Goal: Contribute content: Contribute content

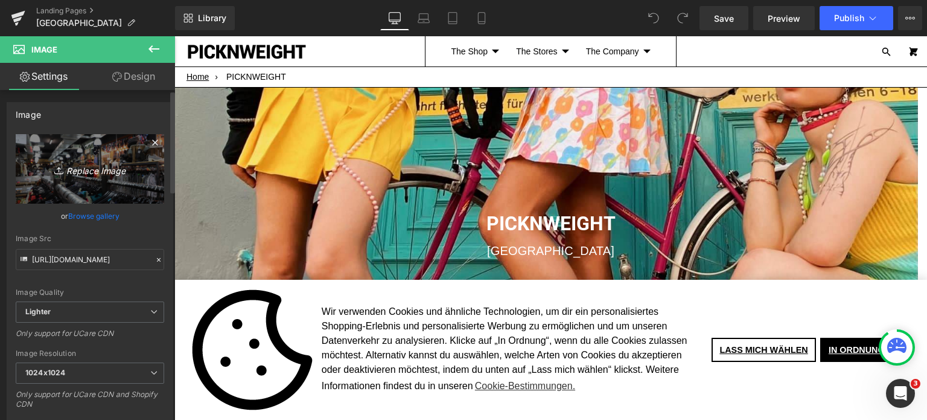
click at [89, 176] on icon "Replace Image" at bounding box center [90, 168] width 97 height 15
type input "C:\fakepath\IMG_5567.jpg"
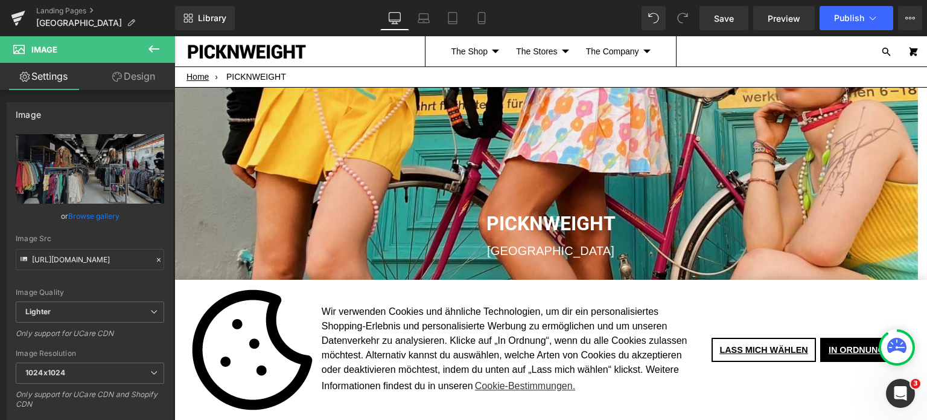
type input "https://ucarecdn.com/16f121c4-6823-4559-b0a8-5a32147b71a6/-/format/auto/-/previ…"
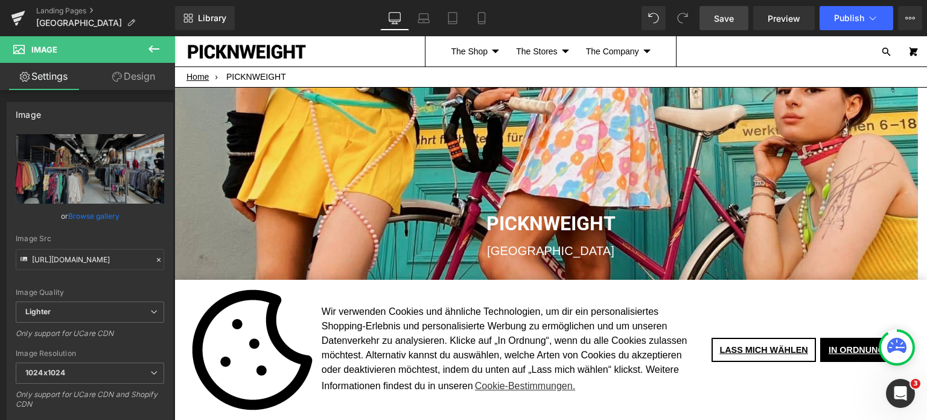
click at [727, 14] on span "Save" at bounding box center [724, 18] width 20 height 13
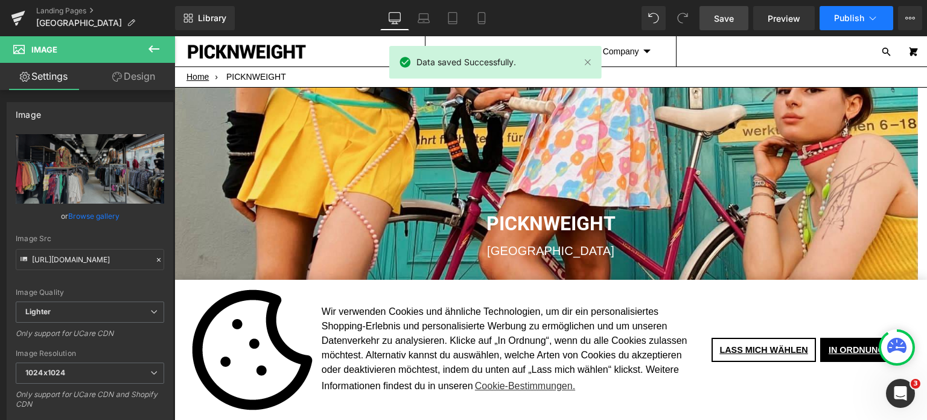
click at [846, 17] on span "Publish" at bounding box center [849, 18] width 30 height 10
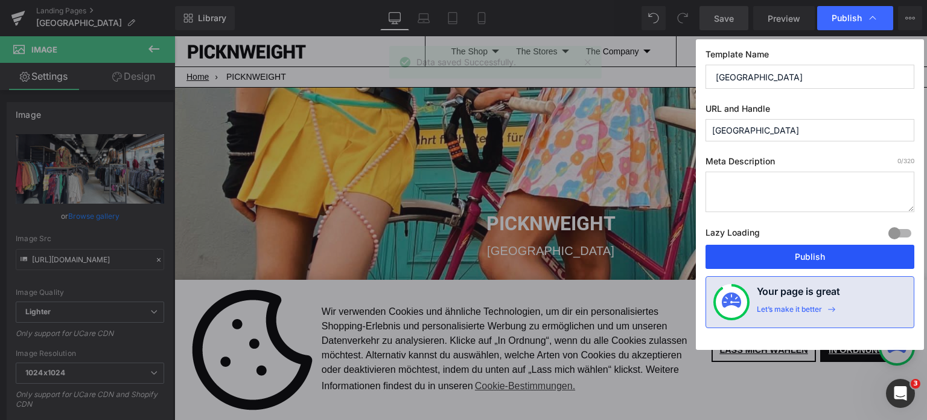
click at [826, 257] on button "Publish" at bounding box center [810, 256] width 209 height 24
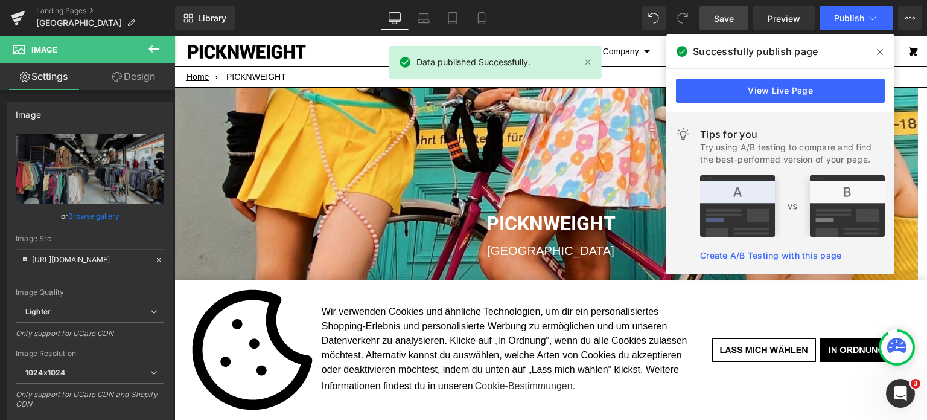
click at [879, 52] on icon at bounding box center [880, 52] width 6 height 6
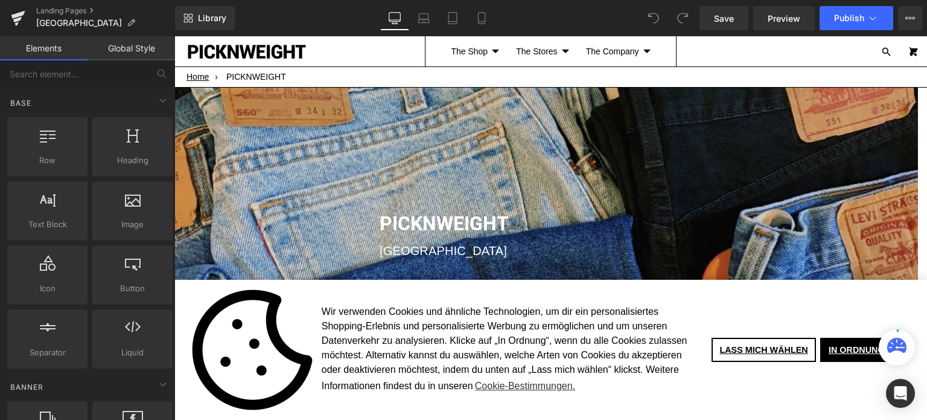
scroll to position [1707, 734]
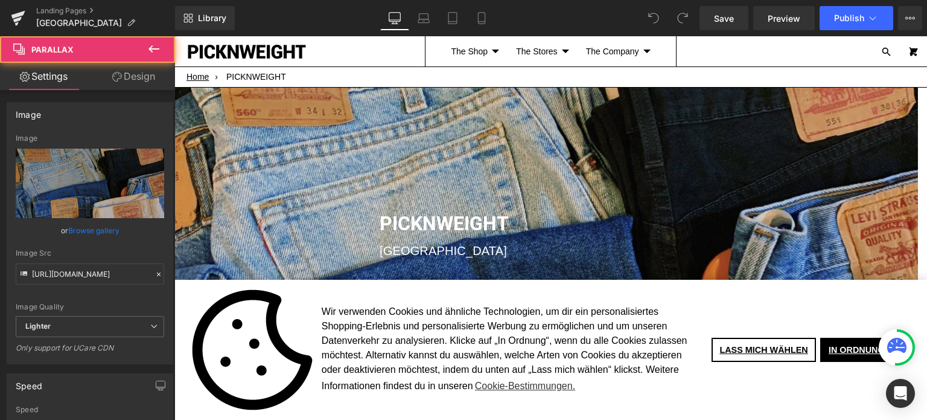
click at [344, 135] on div at bounding box center [546, 232] width 744 height 383
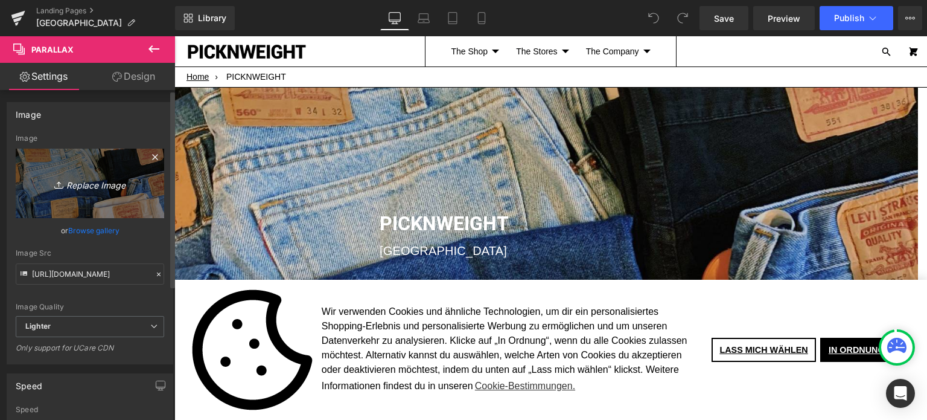
click at [88, 181] on icon "Replace Image" at bounding box center [90, 183] width 97 height 15
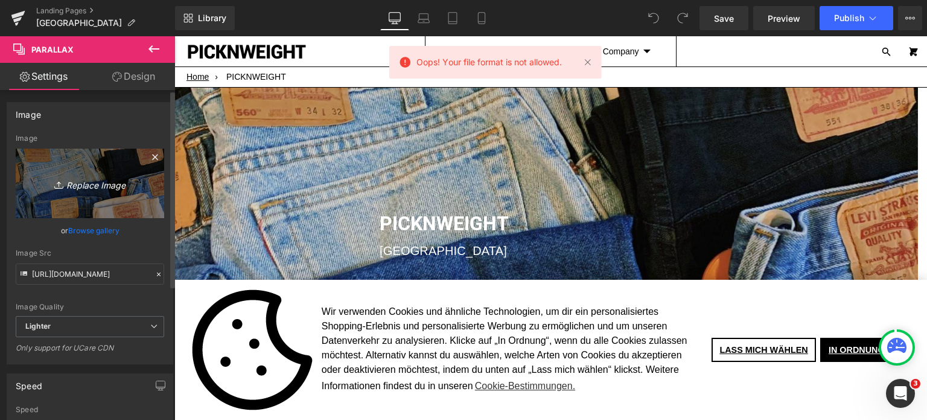
click at [86, 187] on icon "Replace Image" at bounding box center [90, 183] width 97 height 15
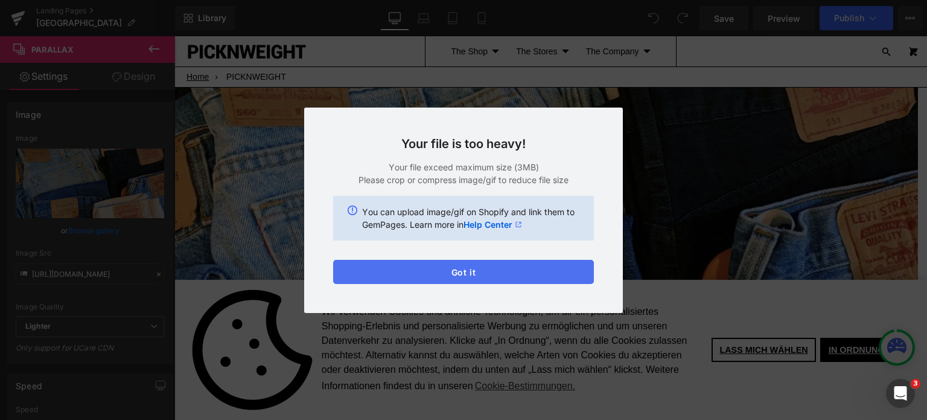
click at [457, 270] on button "Got it" at bounding box center [463, 272] width 261 height 24
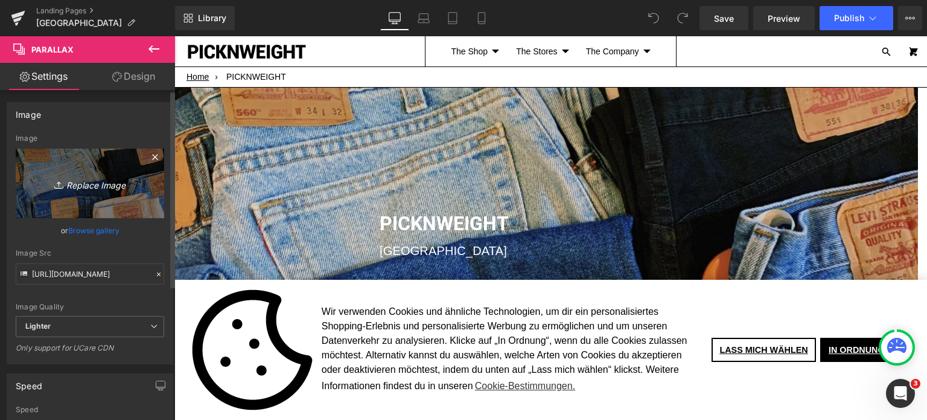
click at [85, 180] on icon "Replace Image" at bounding box center [90, 183] width 97 height 15
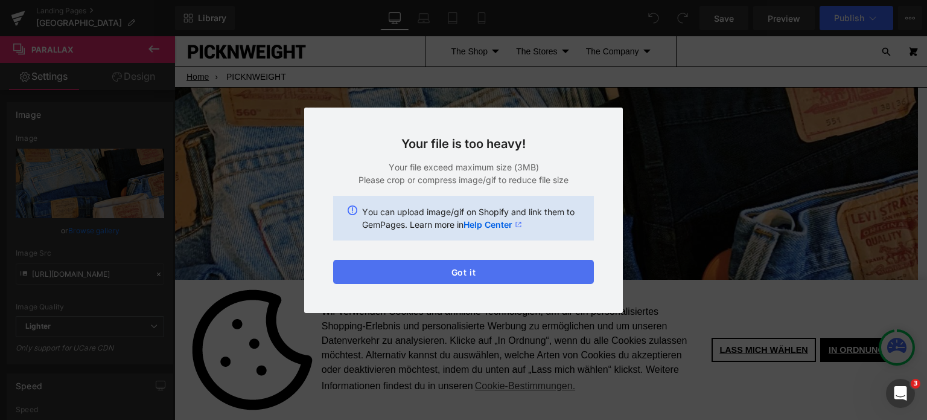
click at [483, 272] on button "Got it" at bounding box center [463, 272] width 261 height 24
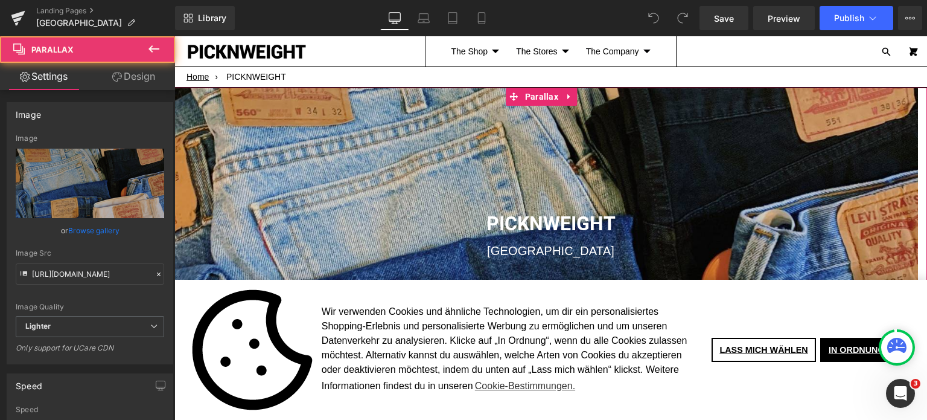
click at [287, 127] on div at bounding box center [546, 232] width 744 height 383
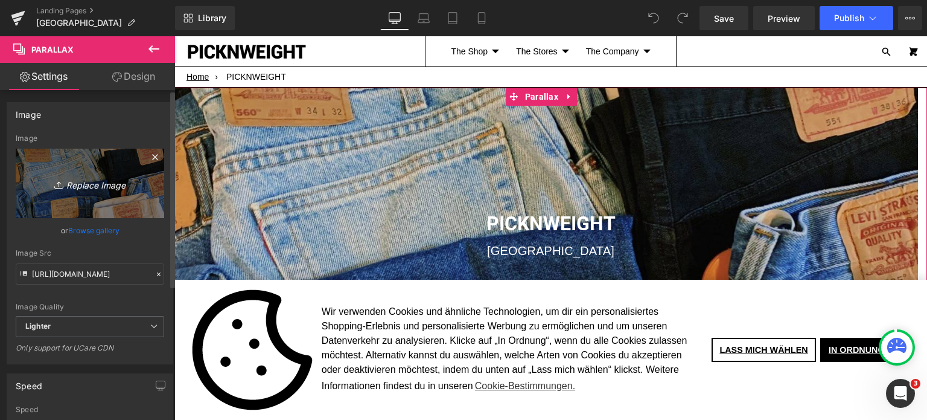
click at [78, 182] on icon "Replace Image" at bounding box center [90, 183] width 97 height 15
type input "C:\fakepath\F366A3CA-E82F-4F53-90D5-CF568C5AC774-min.jpeg"
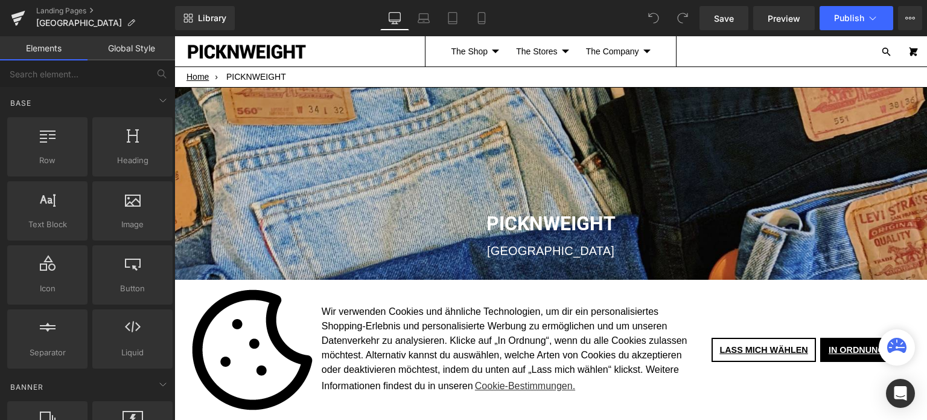
scroll to position [1707, 734]
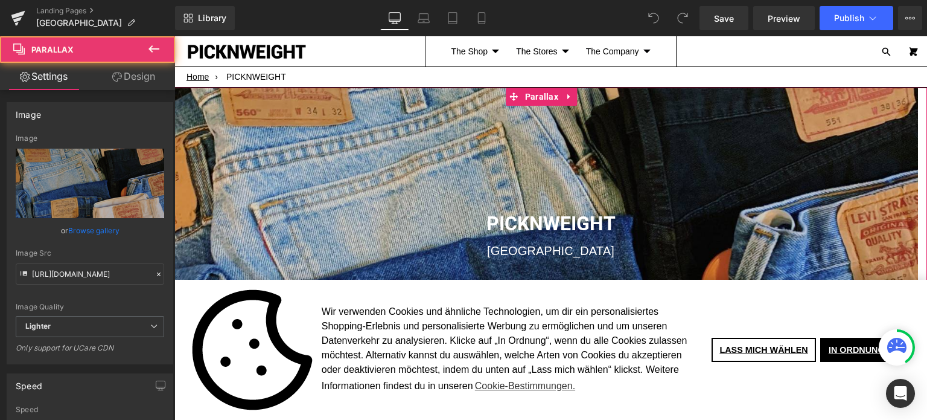
click at [285, 155] on div at bounding box center [546, 232] width 744 height 383
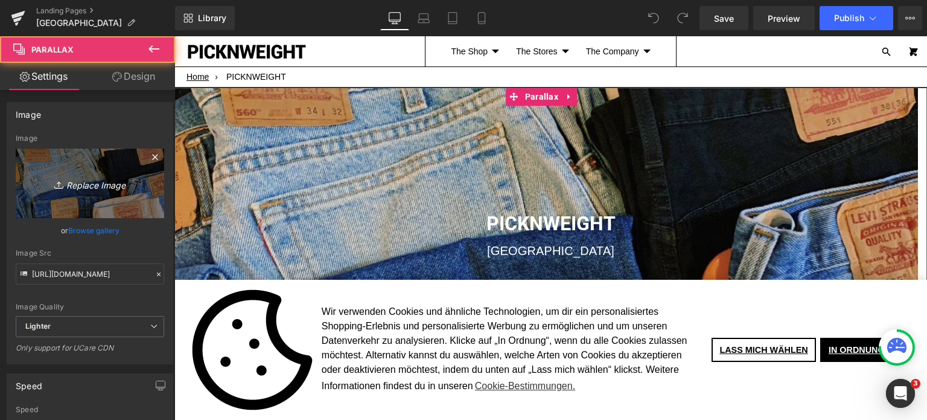
scroll to position [0, 0]
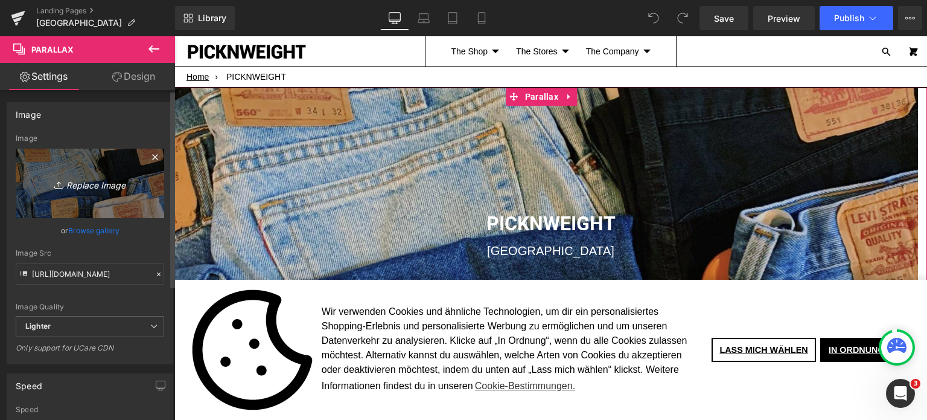
click at [91, 180] on icon "Replace Image" at bounding box center [90, 183] width 97 height 15
type input "C:\fakepath\F366A3CA-E82F-4F53-90D5-CF568C5AC774-min.jpeg"
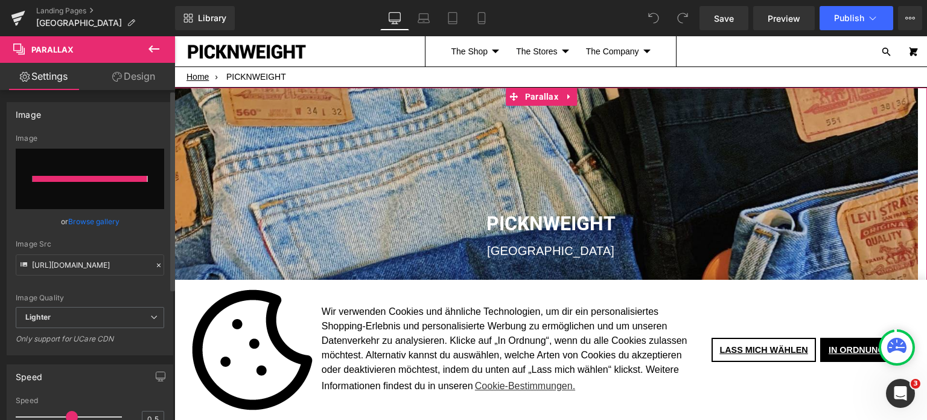
type input "[URL][DOMAIN_NAME]"
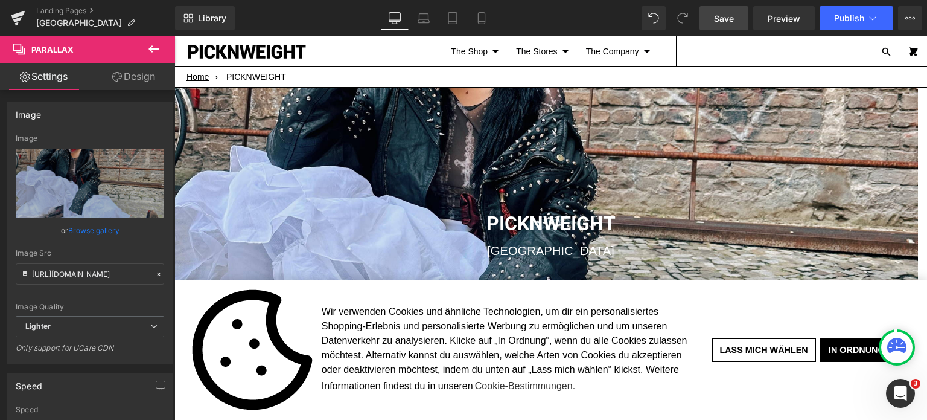
click at [722, 24] on span "Save" at bounding box center [724, 18] width 20 height 13
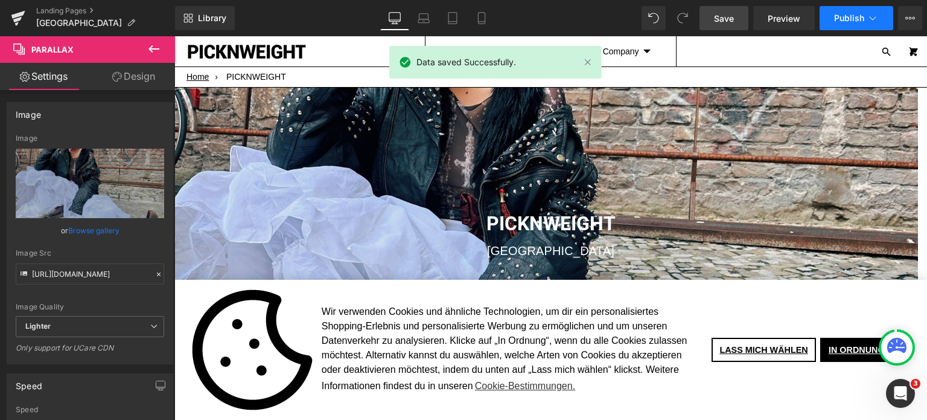
click at [840, 16] on span "Publish" at bounding box center [849, 18] width 30 height 10
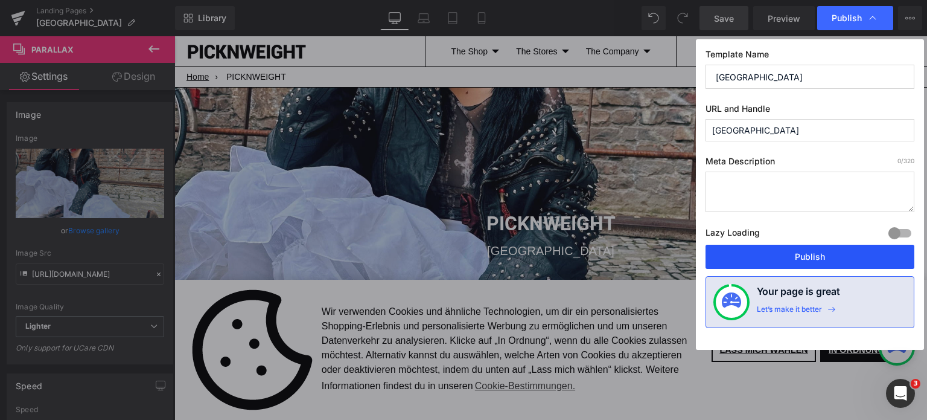
click at [816, 260] on button "Publish" at bounding box center [810, 256] width 209 height 24
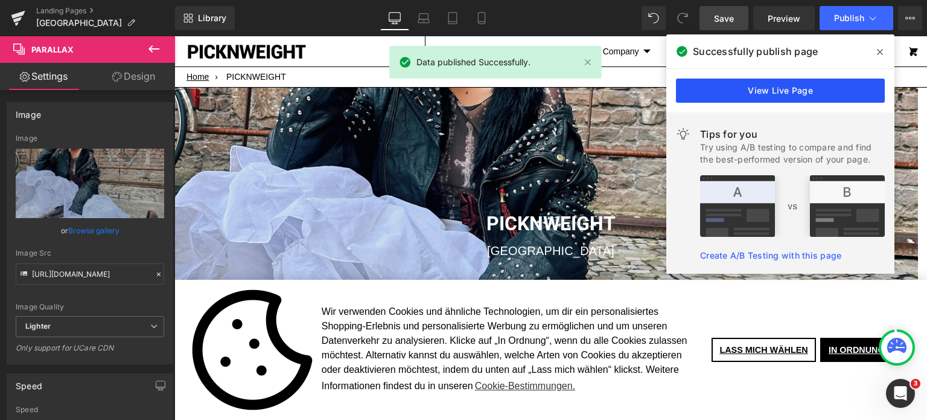
click at [799, 86] on link "View Live Page" at bounding box center [780, 90] width 209 height 24
